Goal: Navigation & Orientation: Find specific page/section

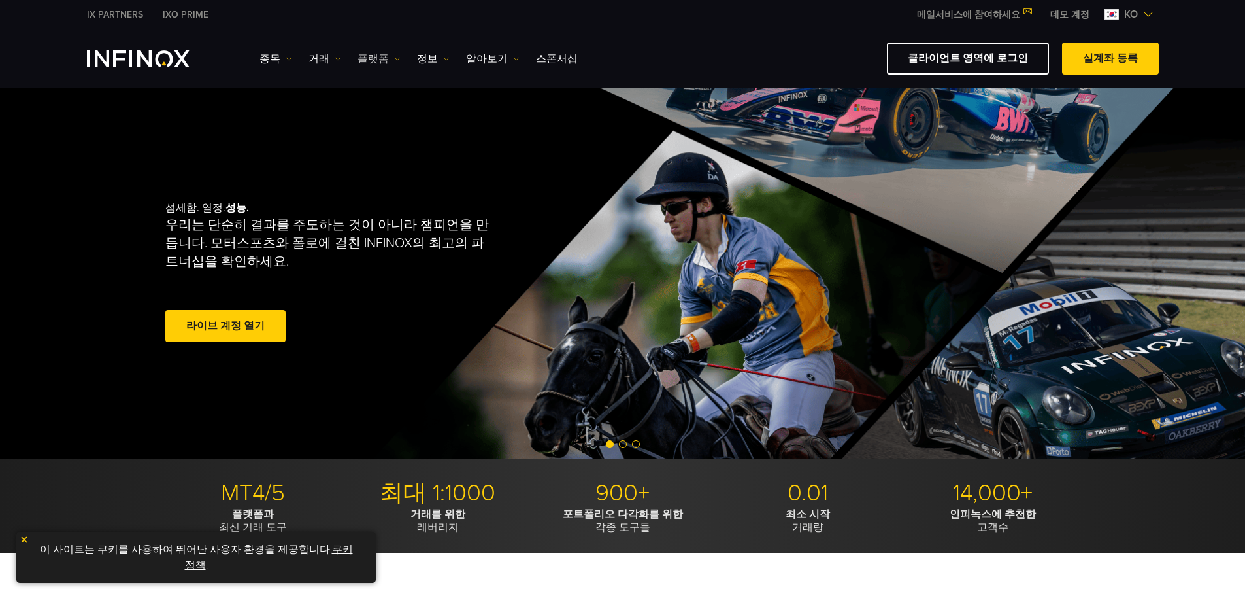
click at [373, 55] on link "플랫폼" at bounding box center [379, 59] width 43 height 16
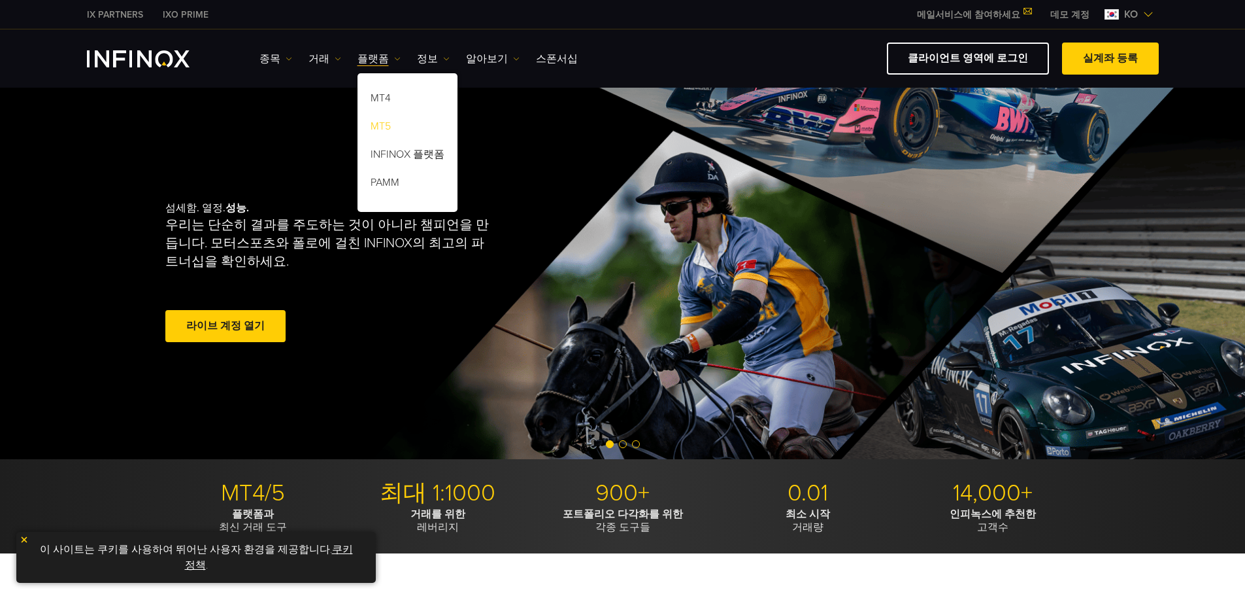
click at [378, 131] on link "MT5" at bounding box center [408, 128] width 100 height 28
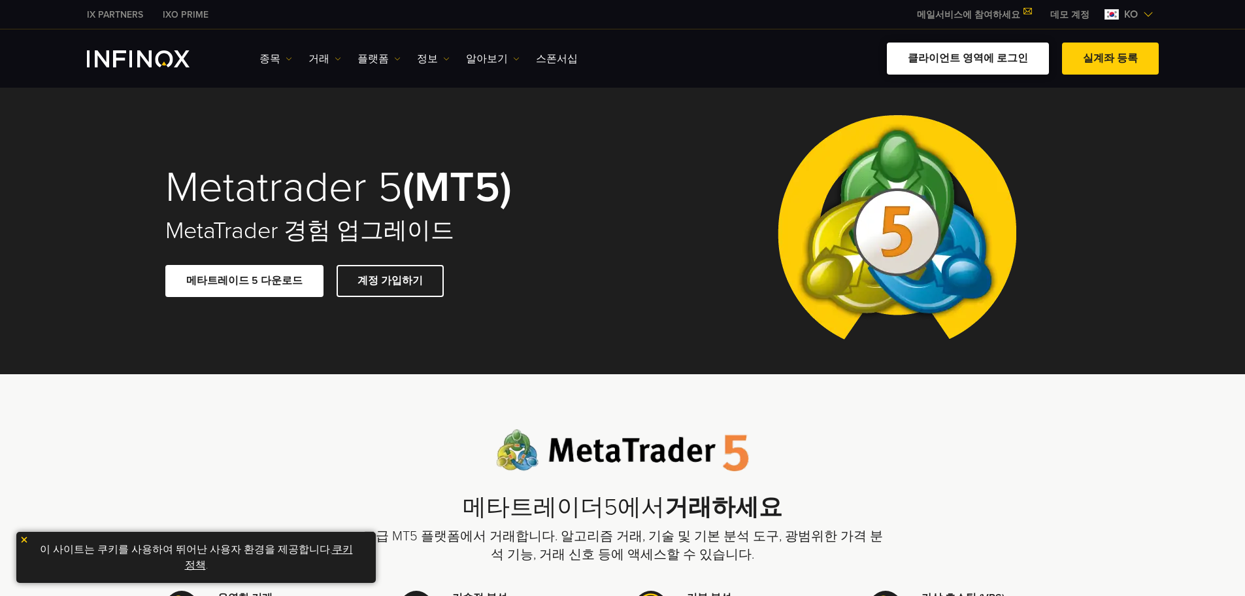
click at [979, 65] on link "클라이언트 영역에 로그인" at bounding box center [968, 58] width 162 height 32
